Goal: Transaction & Acquisition: Purchase product/service

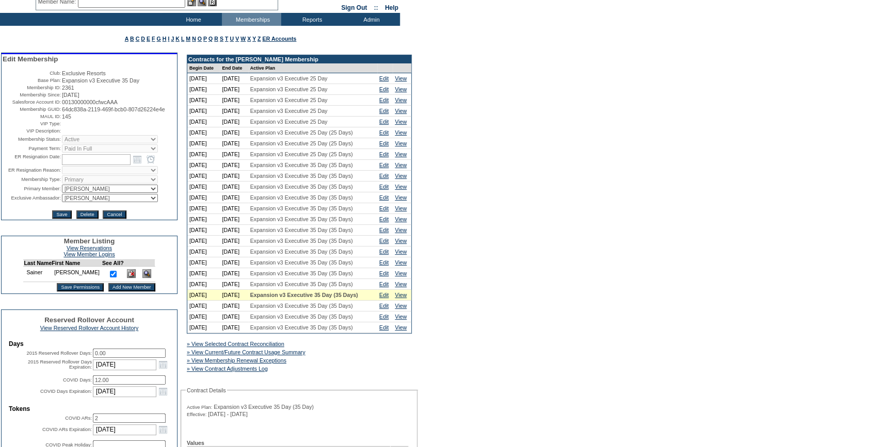
scroll to position [46, 0]
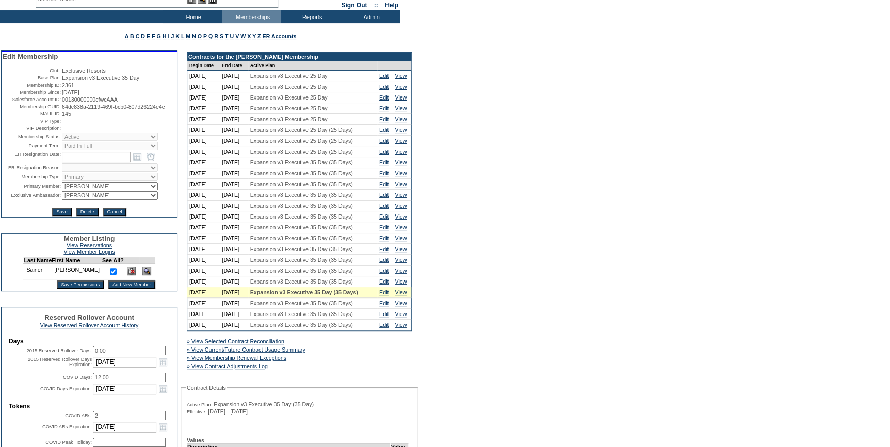
drag, startPoint x: 104, startPoint y: 116, endPoint x: 58, endPoint y: 109, distance: 46.9
click at [58, 109] on tr "Membership GUID: 64dc838a-2119-469f-bcb0-807d26224e4e" at bounding box center [89, 107] width 173 height 6
copy tr "64dc838a-2119-469f-bcb0-807d26224e4e"
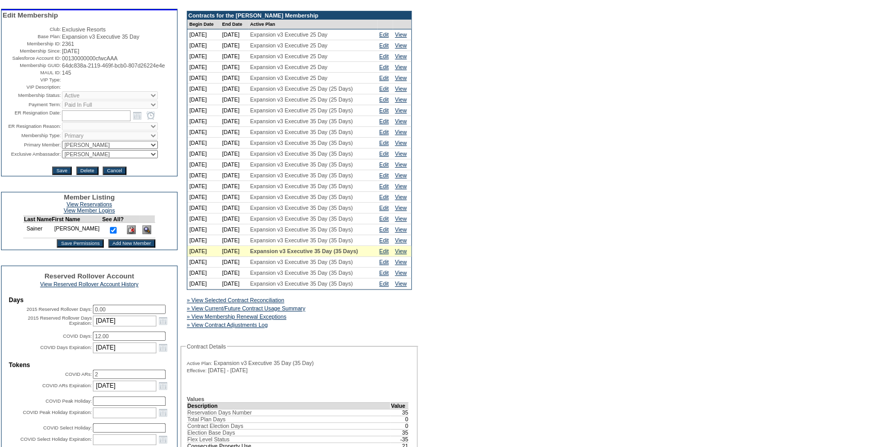
scroll to position [281, 0]
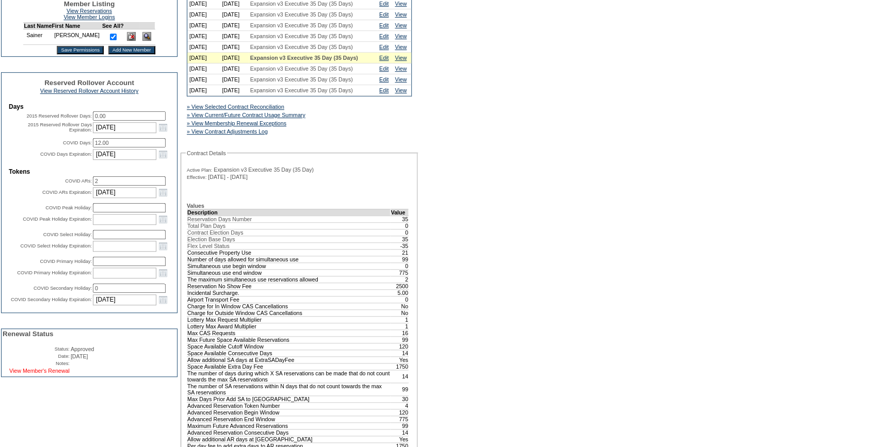
click at [54, 374] on link "View Member's Renewal" at bounding box center [39, 371] width 60 height 6
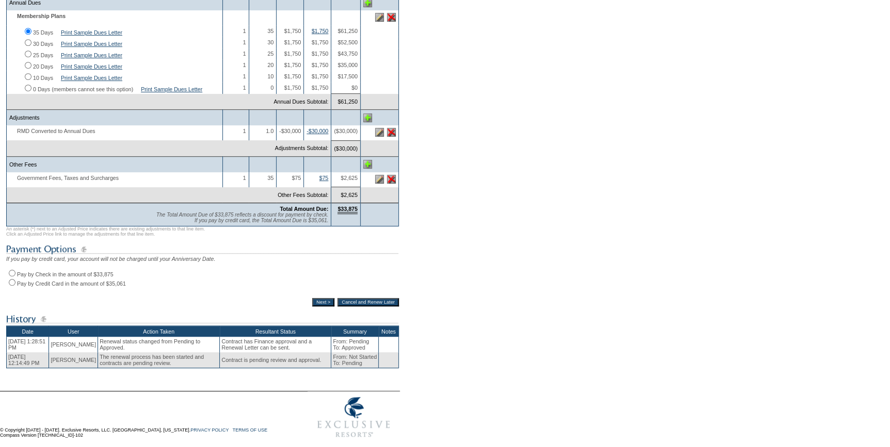
scroll to position [262, 0]
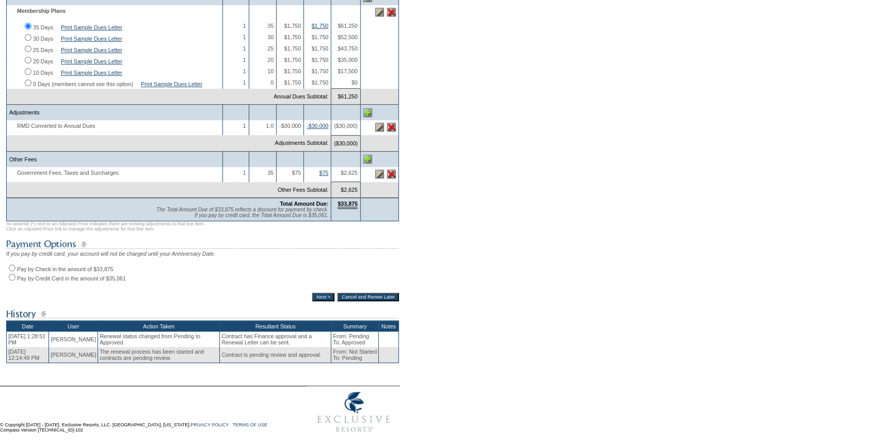
click at [10, 275] on input "Pay by Credit Card in the amount of $35,061" at bounding box center [12, 277] width 7 height 7
radio input "true"
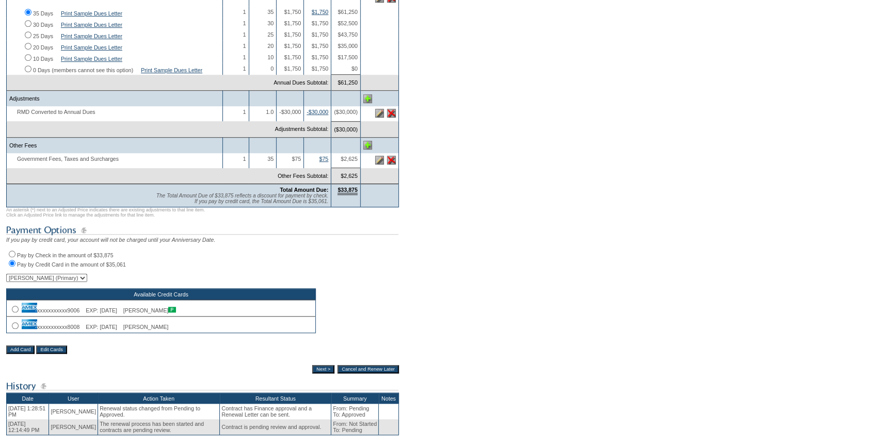
drag, startPoint x: 12, startPoint y: 335, endPoint x: 55, endPoint y: 331, distance: 42.6
click at [12, 329] on input "radio" at bounding box center [15, 326] width 7 height 7
radio input "true"
click at [315, 374] on input "Next >" at bounding box center [323, 369] width 22 height 8
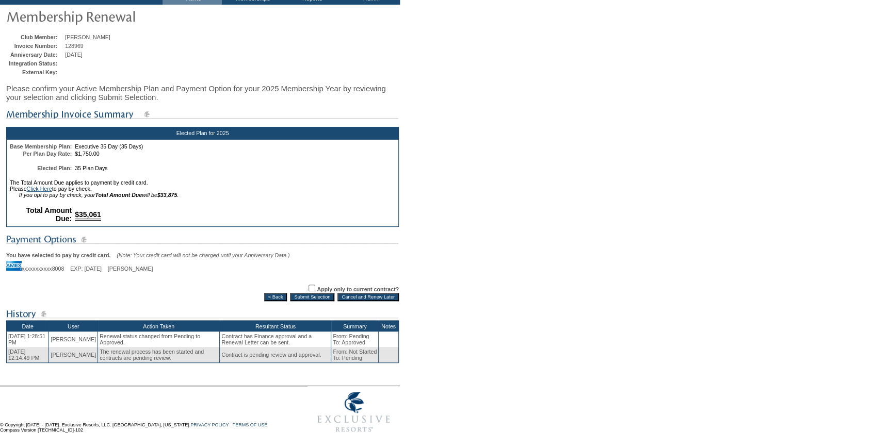
scroll to position [76, 0]
click at [321, 297] on input "Submit Selection" at bounding box center [312, 297] width 44 height 8
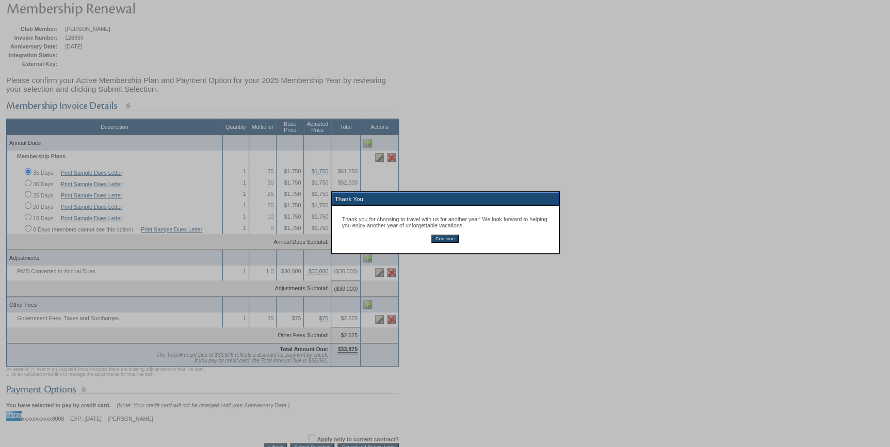
click at [443, 240] on input "Continue" at bounding box center [444, 239] width 27 height 8
